Goal: Task Accomplishment & Management: Manage account settings

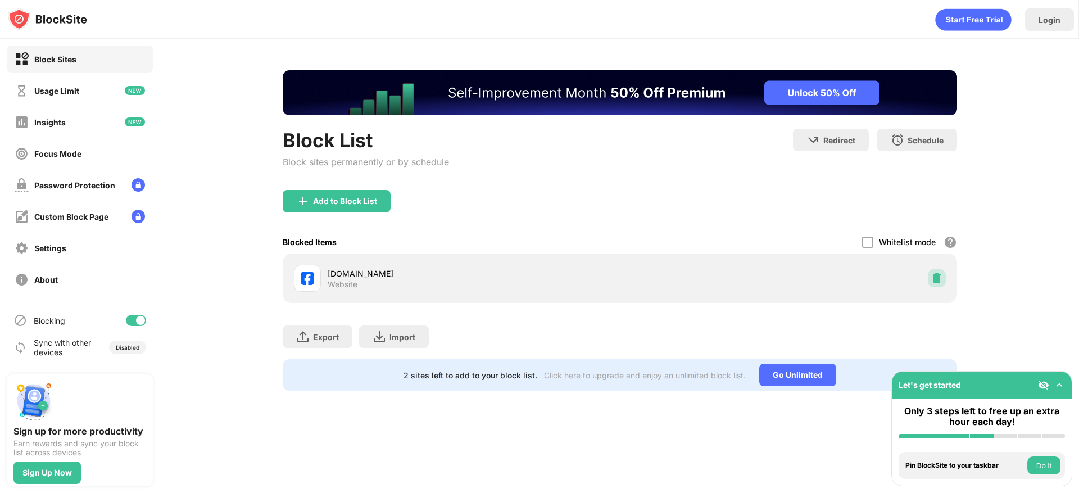
click at [941, 279] on img at bounding box center [936, 278] width 11 height 11
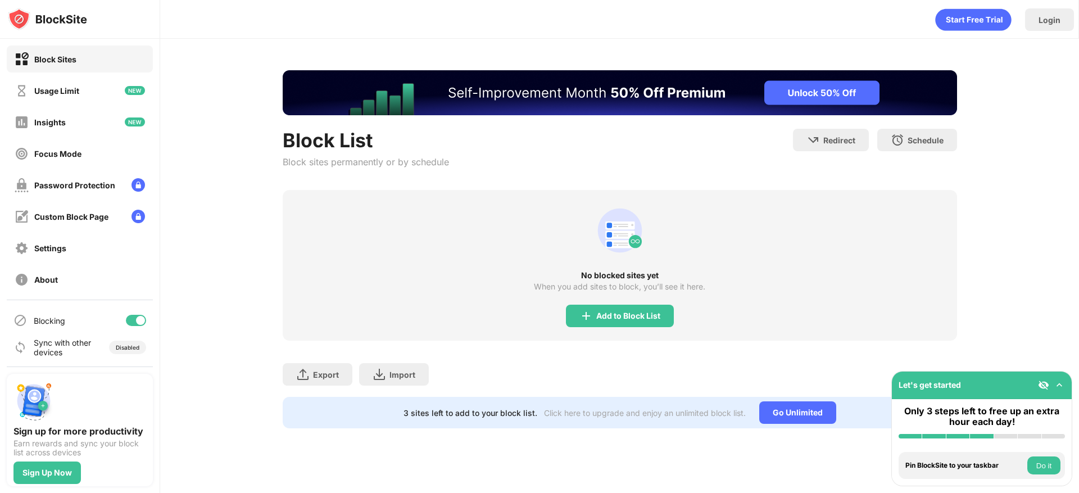
click at [992, 192] on div "Block List Block sites permanently or by schedule Redirect Choose a site to be …" at bounding box center [619, 249] width 919 height 421
